Goal: Task Accomplishment & Management: Use online tool/utility

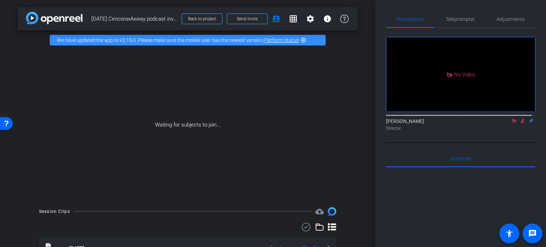
click at [34, 20] on img at bounding box center [54, 18] width 57 height 12
click at [207, 14] on span at bounding box center [202, 18] width 40 height 17
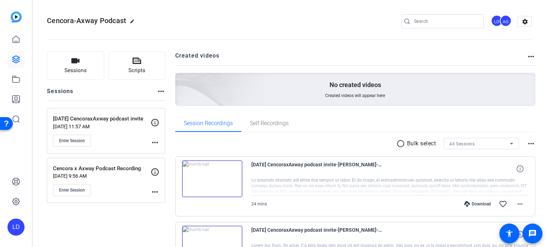
click at [528, 57] on mat-icon "more_horiz" at bounding box center [531, 56] width 9 height 9
click at [471, 61] on div at bounding box center [273, 123] width 546 height 247
click at [13, 40] on icon at bounding box center [16, 39] width 6 height 7
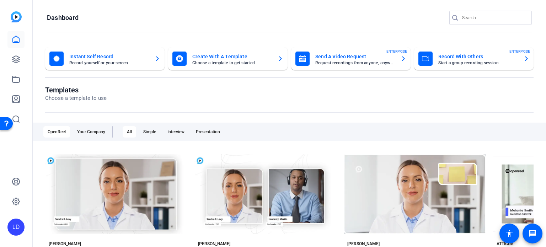
click at [248, 62] on mat-card-subtitle "Choose a template to get started" at bounding box center [232, 63] width 80 height 4
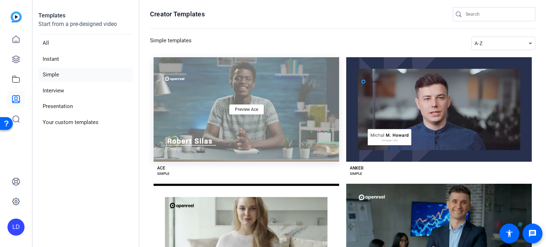
scroll to position [36, 0]
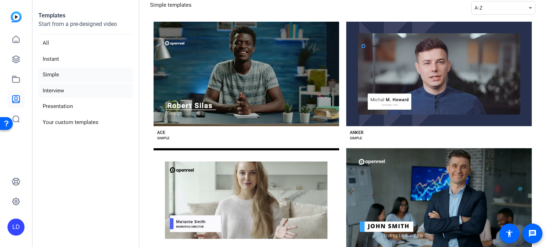
click at [84, 90] on li "Interview" at bounding box center [85, 91] width 95 height 15
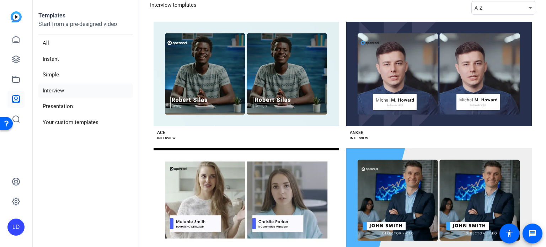
click at [77, 90] on li "Interview" at bounding box center [85, 91] width 95 height 15
click at [85, 123] on li "Your custom templates" at bounding box center [85, 122] width 95 height 15
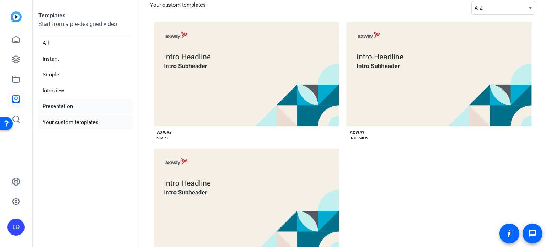
click at [70, 107] on li "Presentation" at bounding box center [85, 106] width 95 height 15
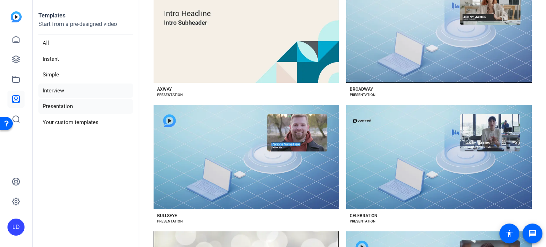
scroll to position [332, 0]
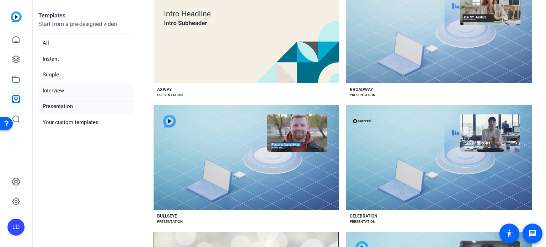
click at [65, 92] on li "Interview" at bounding box center [85, 91] width 95 height 15
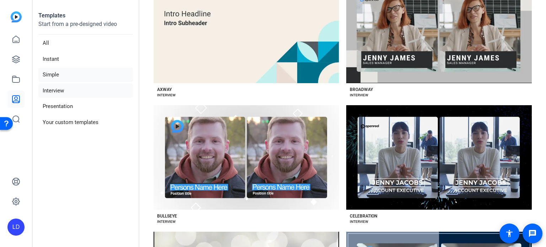
click at [74, 68] on li "Simple" at bounding box center [85, 75] width 95 height 15
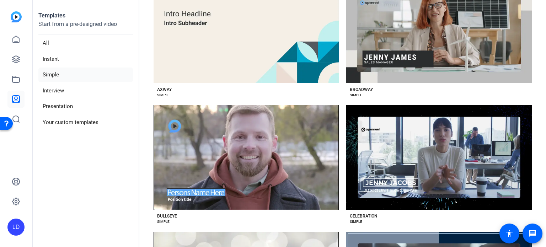
click at [71, 77] on li "Simple" at bounding box center [85, 75] width 95 height 15
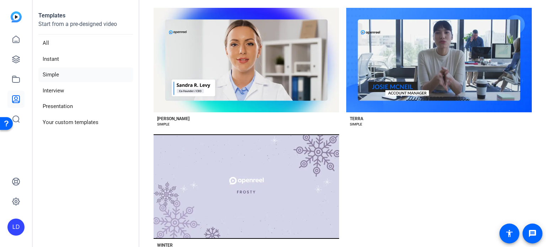
scroll to position [1328, 0]
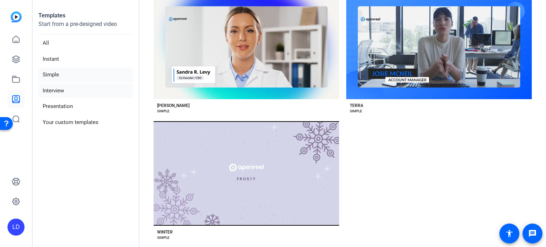
click at [74, 88] on li "Interview" at bounding box center [85, 91] width 95 height 15
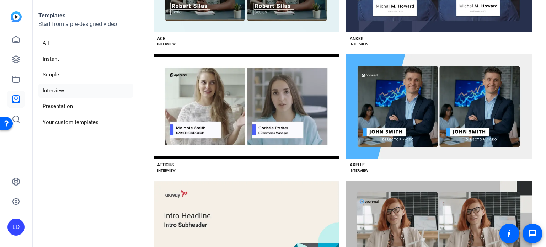
scroll to position [118, 0]
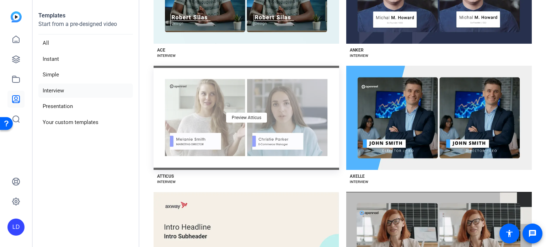
click at [247, 123] on div "Preview Atticus" at bounding box center [247, 118] width 186 height 105
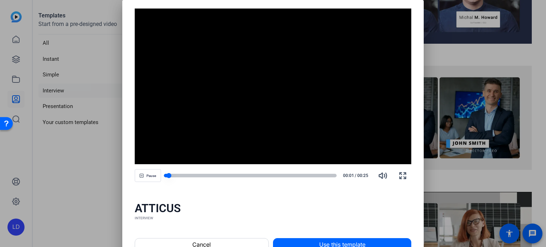
click at [180, 177] on div at bounding box center [250, 176] width 173 height 4
click at [199, 176] on div at bounding box center [250, 176] width 173 height 4
click at [228, 175] on div at bounding box center [250, 176] width 173 height 4
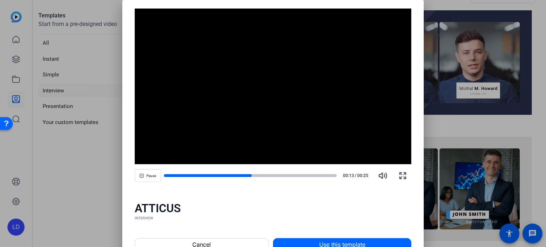
scroll to position [0, 0]
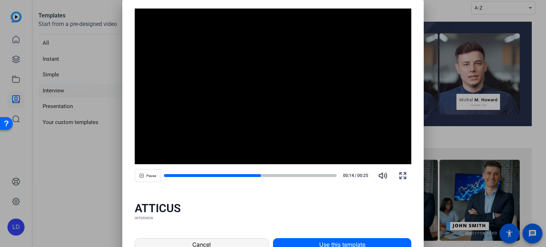
drag, startPoint x: 233, startPoint y: 240, endPoint x: 232, endPoint y: 243, distance: 3.8
click at [231, 243] on span at bounding box center [201, 244] width 133 height 17
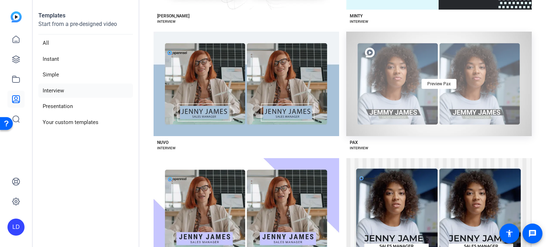
scroll to position [999, 0]
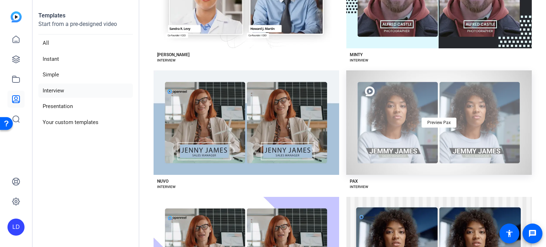
click at [402, 119] on div "Preview Pax" at bounding box center [440, 122] width 186 height 105
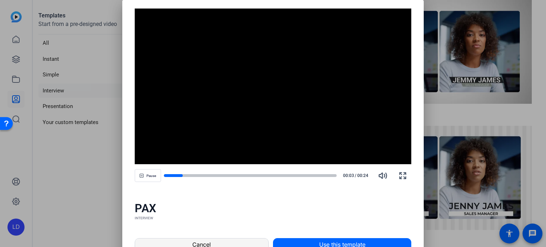
click at [209, 243] on span "Cancel" at bounding box center [201, 245] width 19 height 9
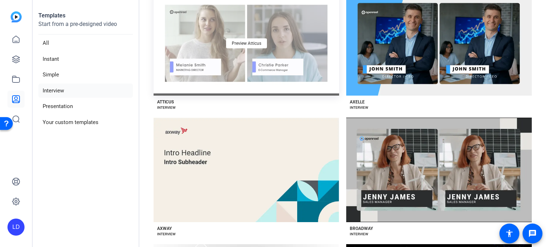
scroll to position [136, 0]
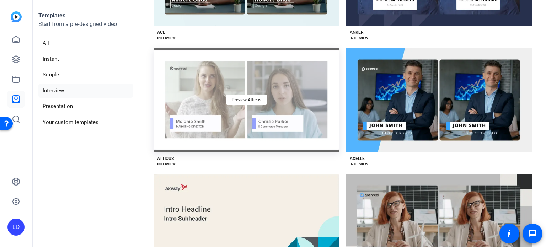
click at [270, 101] on div "Preview Atticus" at bounding box center [247, 100] width 186 height 105
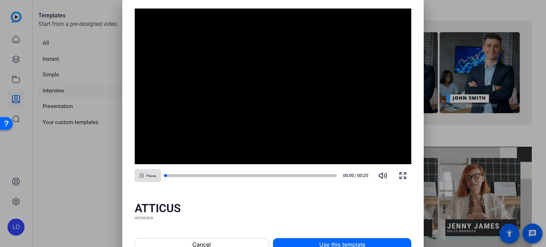
scroll to position [207, 0]
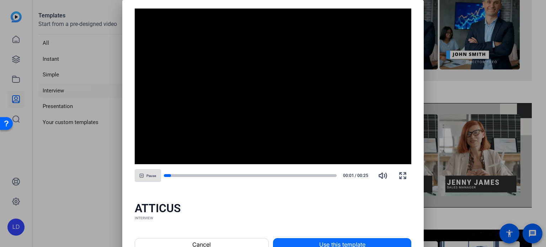
click at [327, 241] on span "Use this template" at bounding box center [342, 245] width 46 height 9
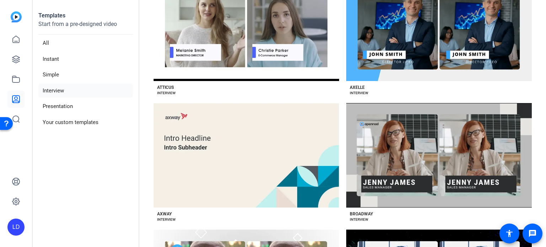
scroll to position [183, 0]
